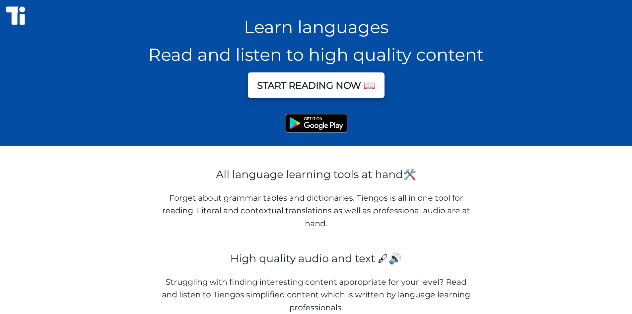
click at [366, 93] on button "START READING NOW 📖" at bounding box center [316, 85] width 137 height 26
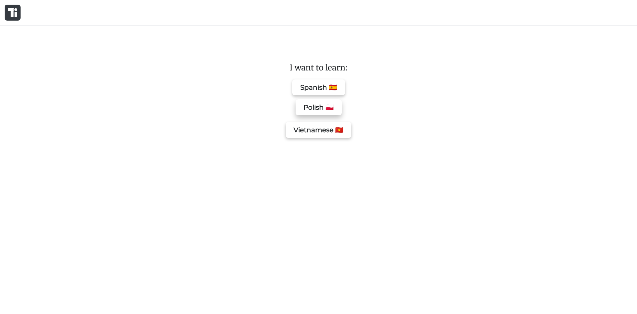
click at [329, 110] on button "Polish 🇵🇱" at bounding box center [319, 107] width 46 height 16
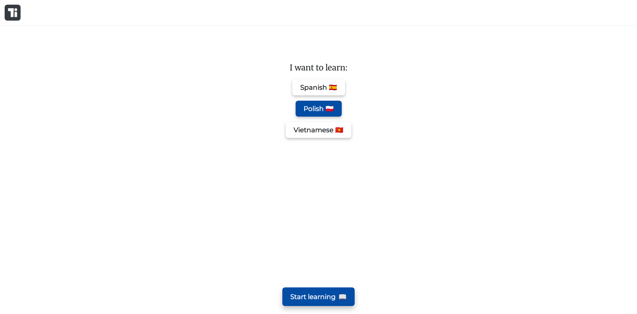
click at [303, 302] on button "Start learning 📖" at bounding box center [318, 296] width 72 height 19
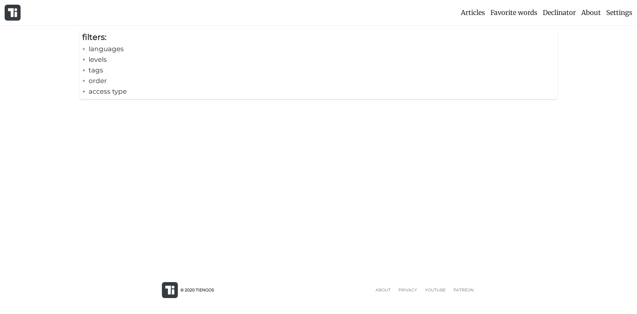
click at [97, 49] on div "+ languages" at bounding box center [318, 48] width 473 height 11
click at [107, 46] on div "- languages" at bounding box center [318, 48] width 473 height 11
click at [108, 57] on div "+ levels" at bounding box center [318, 59] width 473 height 11
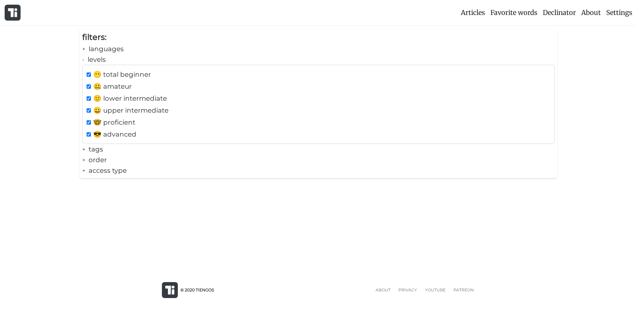
click at [103, 58] on div "- levels" at bounding box center [318, 59] width 473 height 11
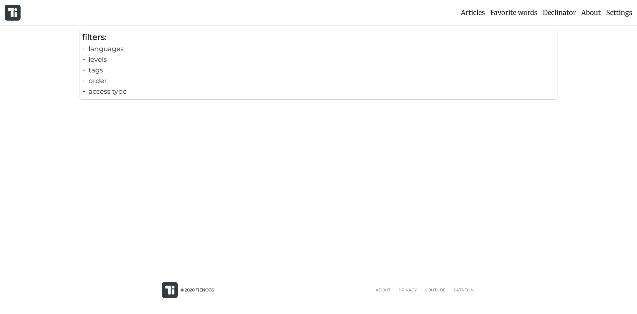
click at [102, 88] on div "+ access type" at bounding box center [318, 91] width 473 height 11
click at [100, 91] on div "- access type" at bounding box center [318, 91] width 473 height 11
click at [465, 11] on span "Articles" at bounding box center [473, 12] width 24 height 8
click at [238, 239] on div "Articles Favorite words Declinator About Settings filters: + languages + levels…" at bounding box center [318, 133] width 637 height 266
